Goal: Information Seeking & Learning: Check status

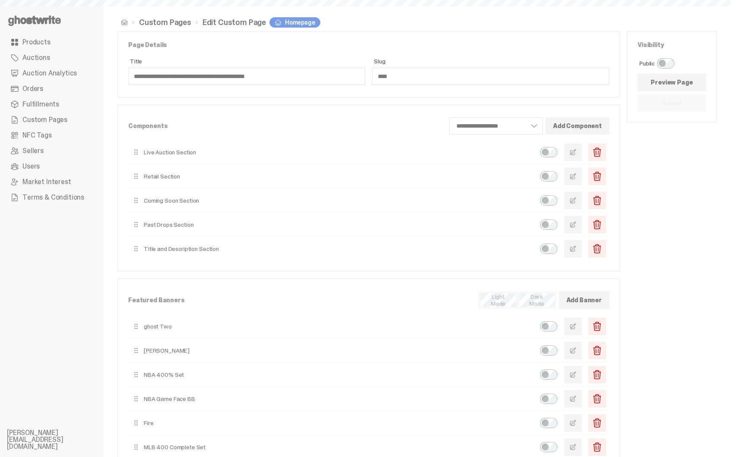
scroll to position [37, 0]
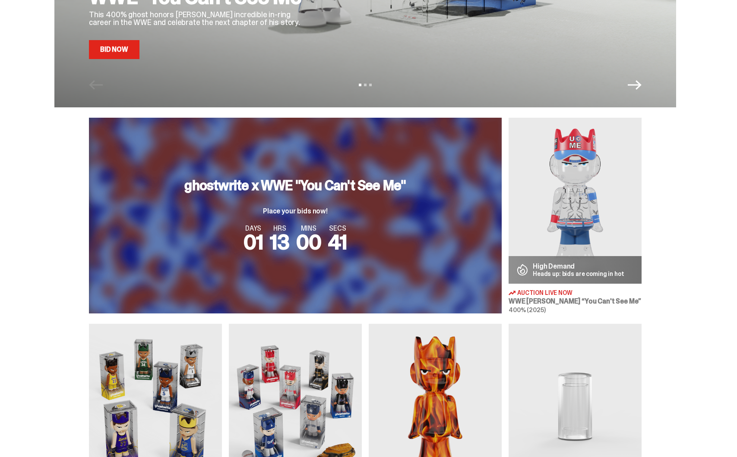
scroll to position [1, 0]
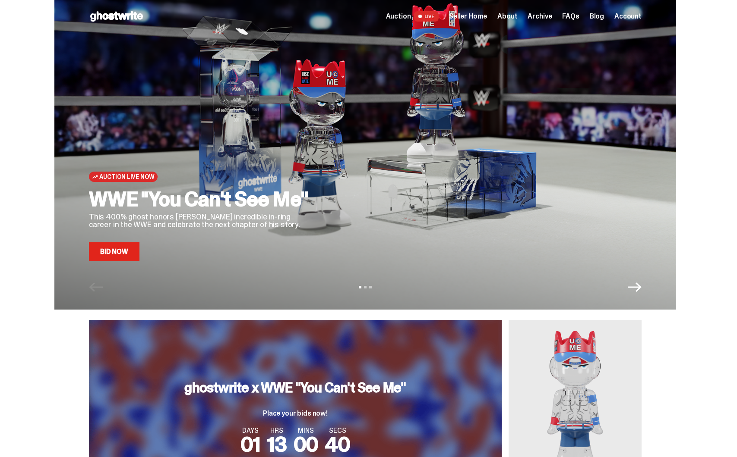
click at [482, 14] on span "Seller Home" at bounding box center [468, 16] width 38 height 7
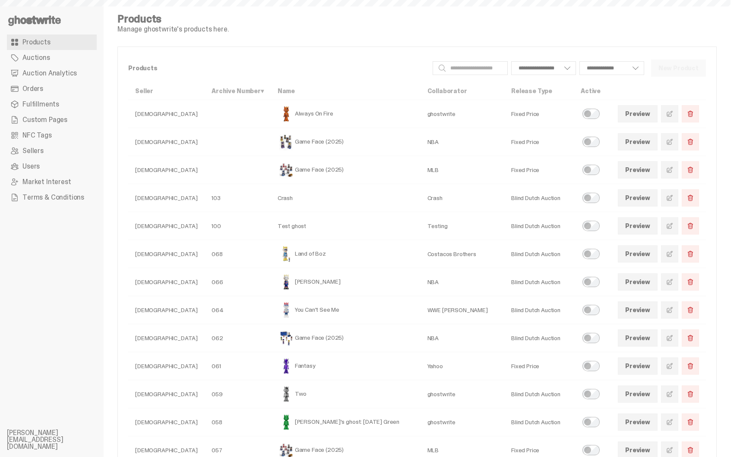
select select
click at [69, 74] on span "Auction Analytics" at bounding box center [49, 73] width 54 height 7
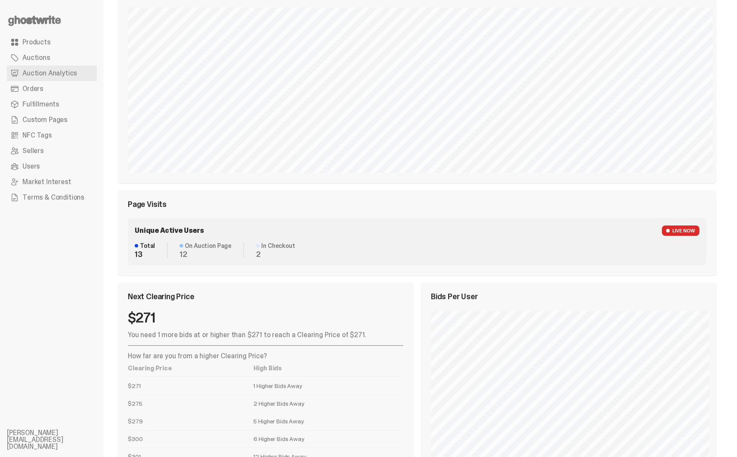
scroll to position [324, 0]
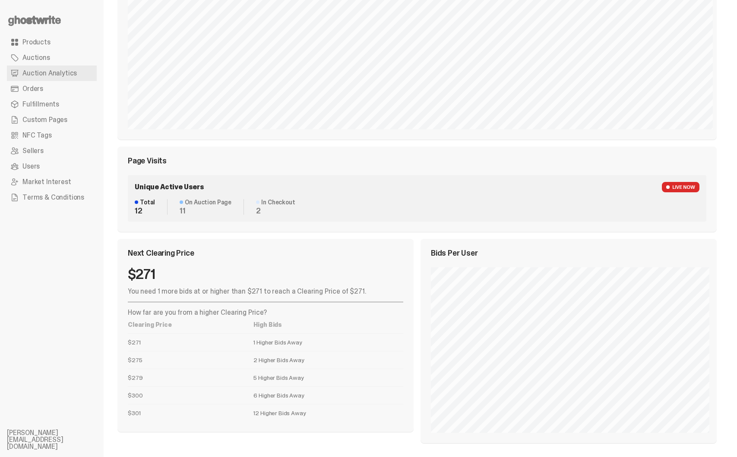
select select "**"
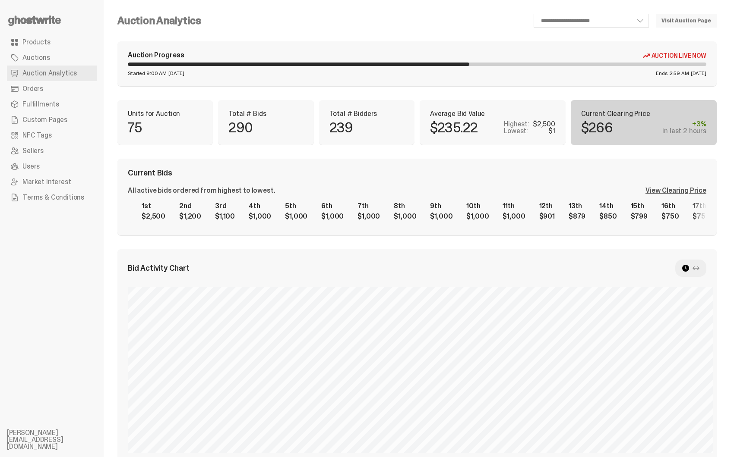
click at [41, 18] on use at bounding box center [34, 21] width 53 height 10
